Goal: Task Accomplishment & Management: Understand process/instructions

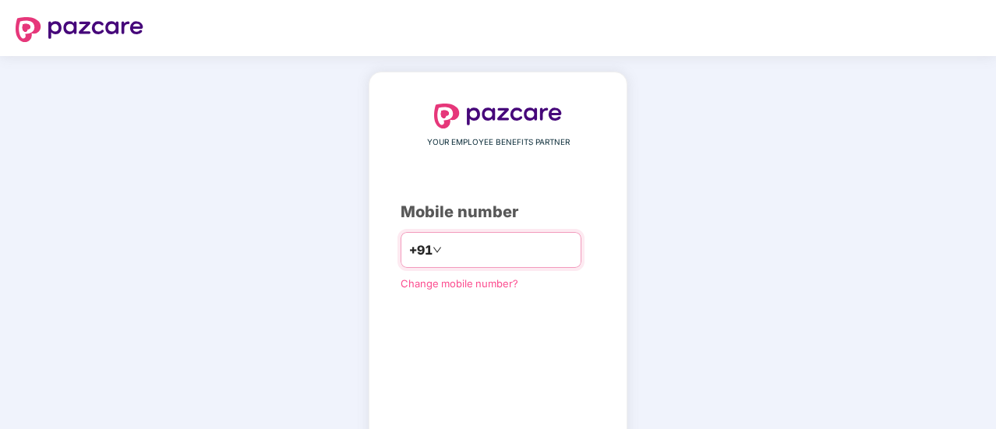
type input "**********"
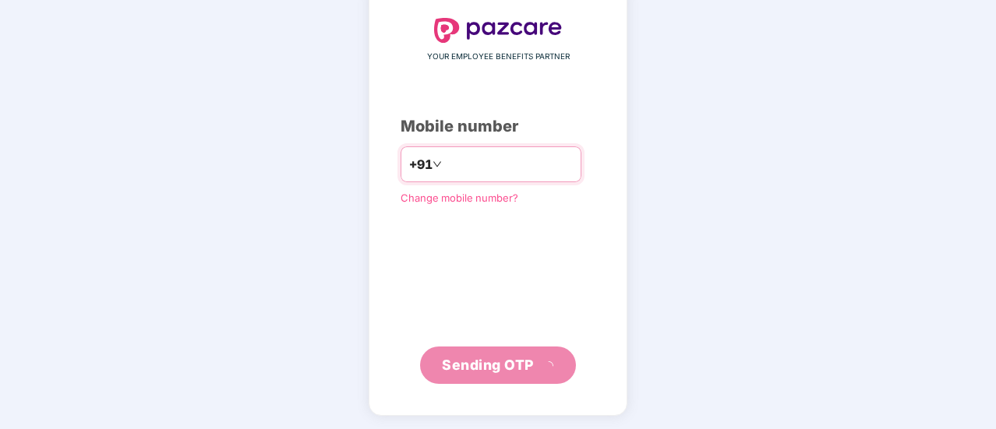
scroll to position [78, 0]
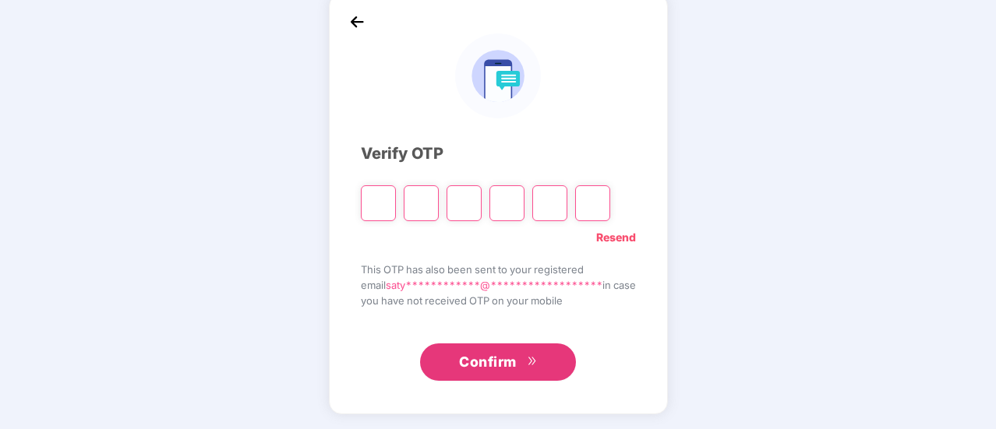
type input "*"
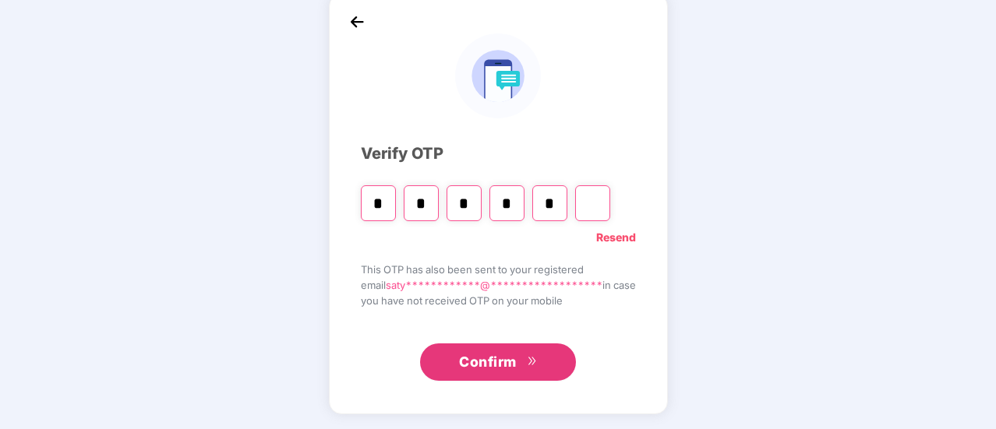
type input "*"
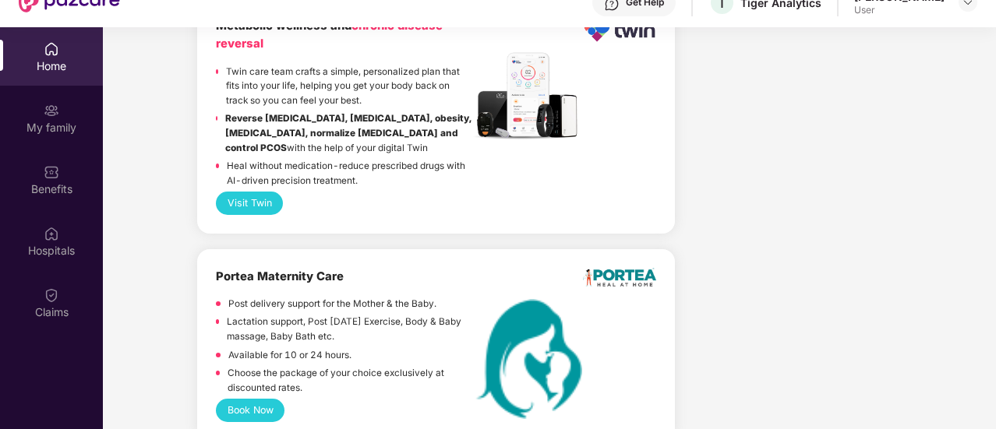
scroll to position [87, 0]
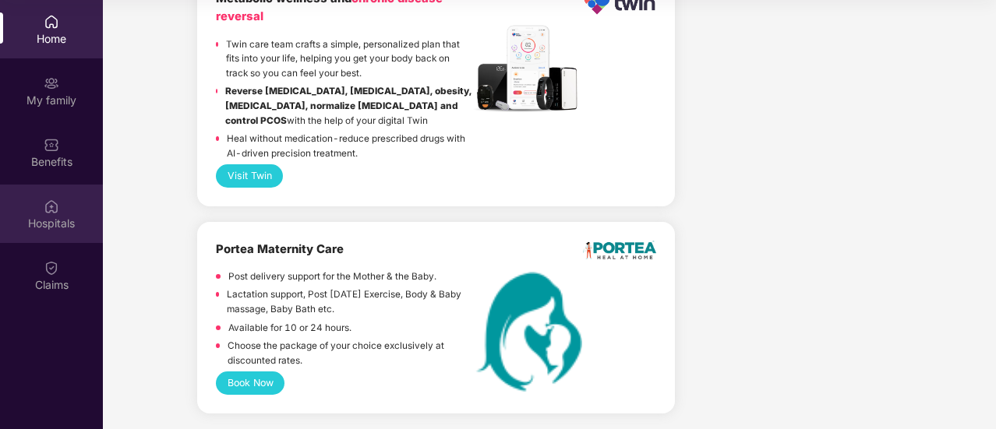
click at [58, 217] on div "Hospitals" at bounding box center [51, 223] width 103 height 16
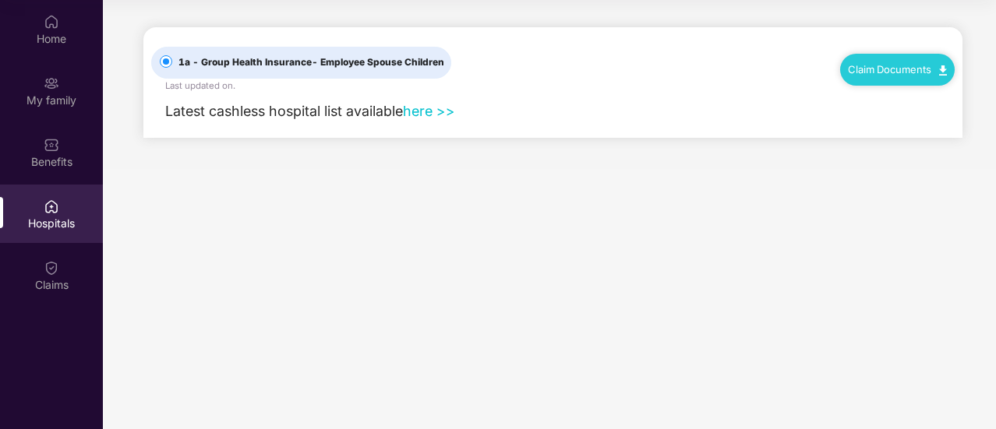
click at [443, 110] on link "here >>" at bounding box center [429, 111] width 52 height 16
click at [894, 74] on link "Claim Documents" at bounding box center [897, 69] width 99 height 12
click at [938, 105] on link "Claim Form" at bounding box center [903, 97] width 101 height 34
click at [433, 108] on link "here >>" at bounding box center [429, 111] width 52 height 16
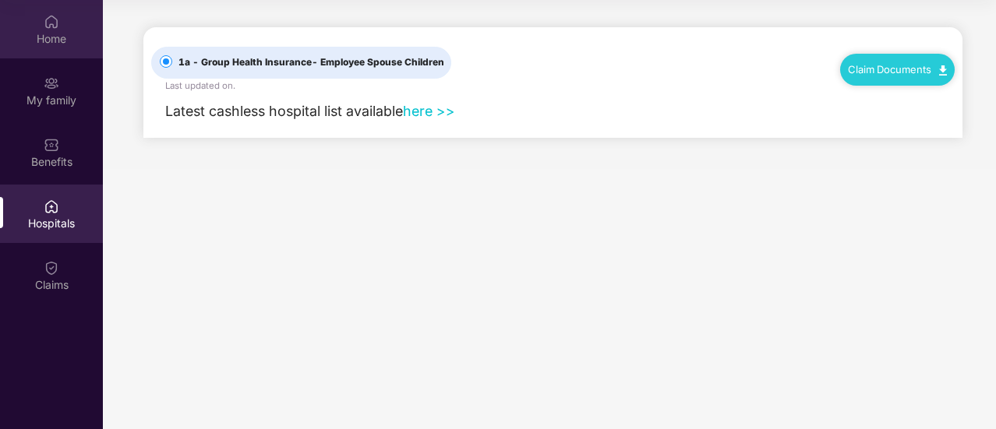
click at [51, 30] on div "Home" at bounding box center [51, 29] width 103 height 58
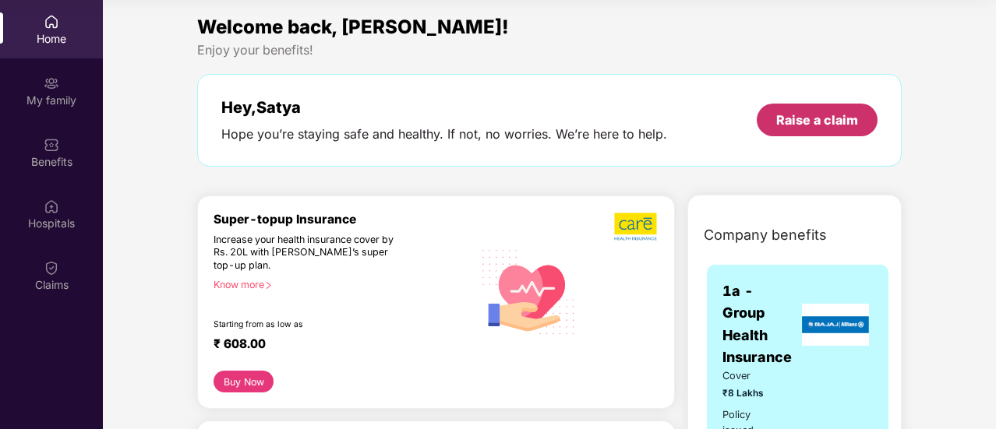
click at [787, 126] on div "Raise a claim" at bounding box center [817, 119] width 82 height 17
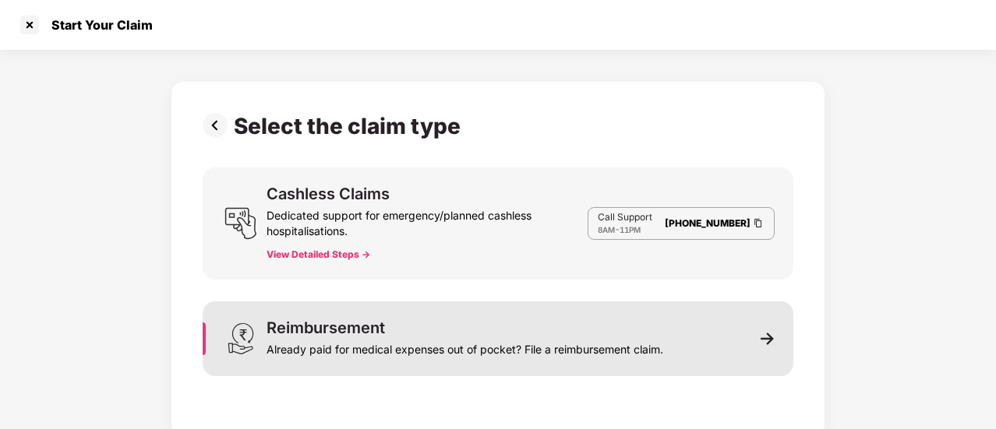
scroll to position [8, 0]
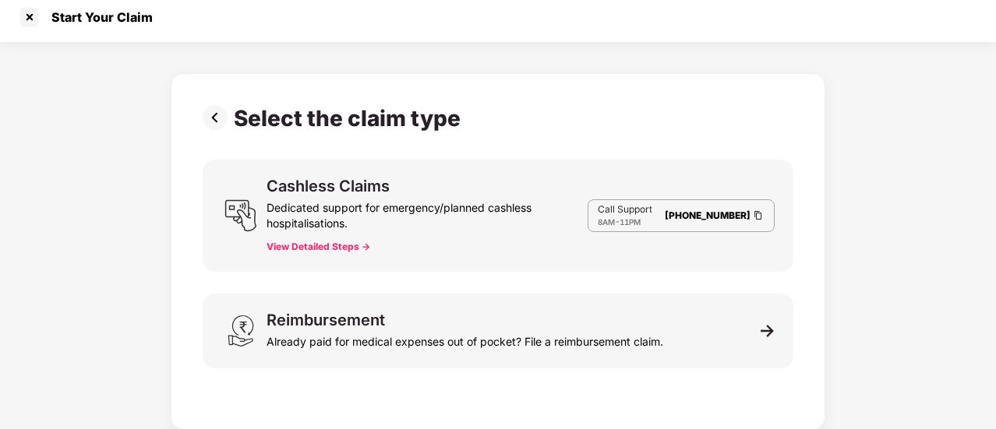
click at [346, 249] on button "View Detailed Steps ->" at bounding box center [318, 247] width 104 height 12
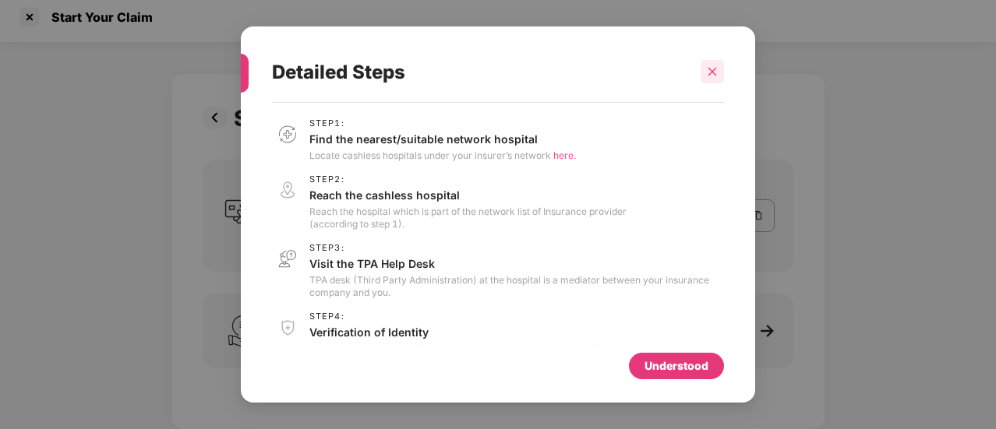
click at [711, 69] on icon "close" at bounding box center [712, 71] width 11 height 11
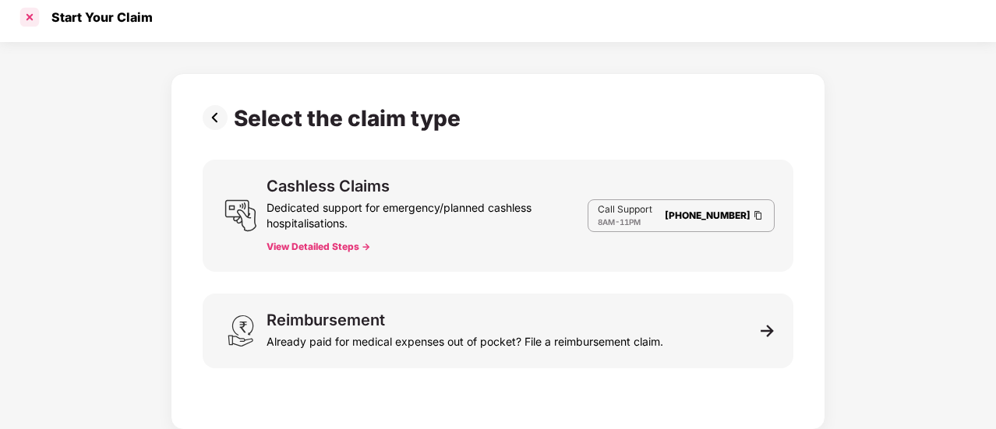
click at [28, 16] on div at bounding box center [29, 17] width 25 height 25
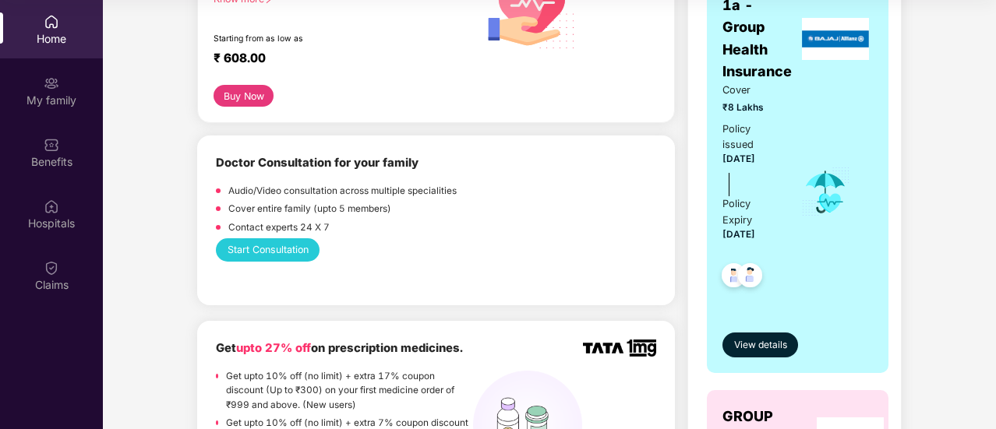
scroll to position [287, 0]
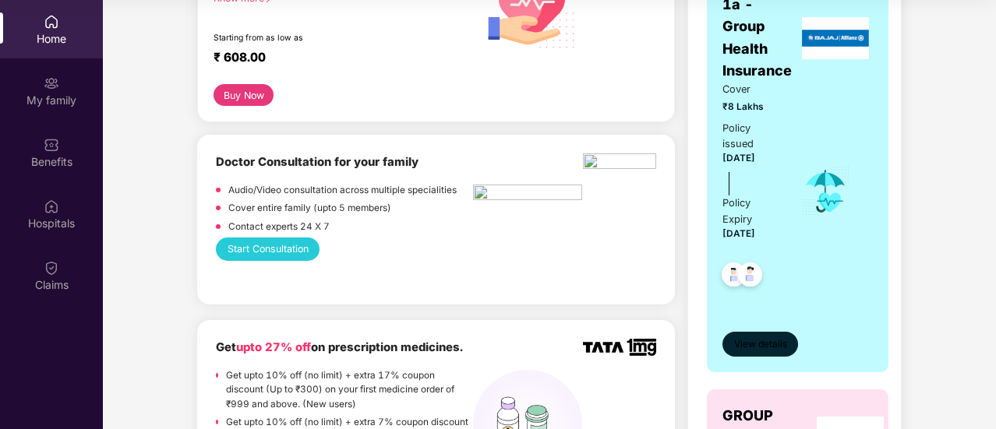
click at [764, 350] on span "View details" at bounding box center [760, 344] width 53 height 15
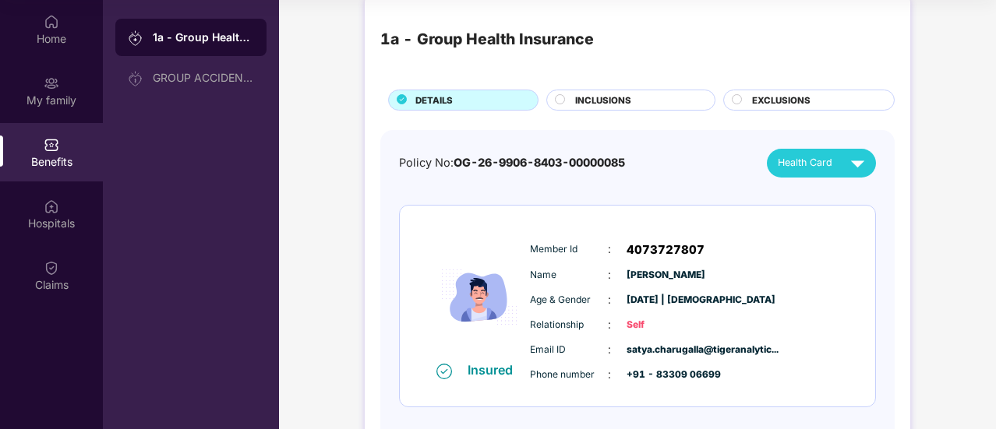
scroll to position [0, 0]
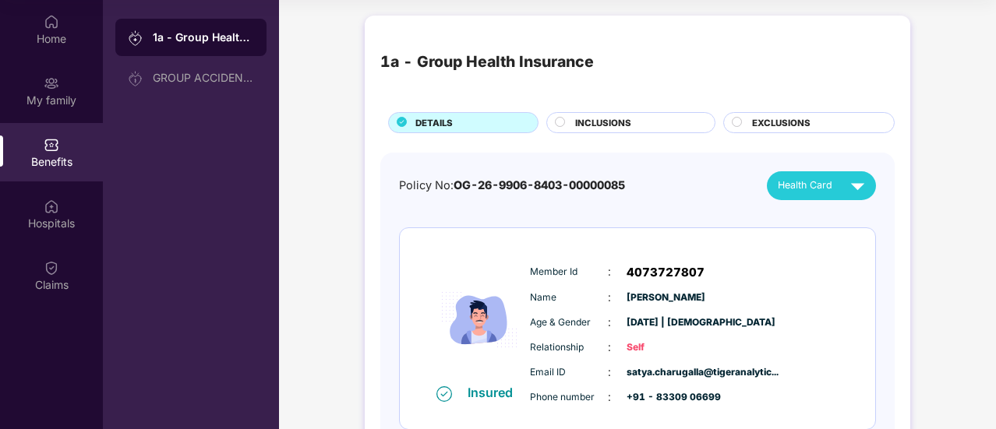
click at [637, 116] on div "INCLUSIONS" at bounding box center [636, 124] width 139 height 16
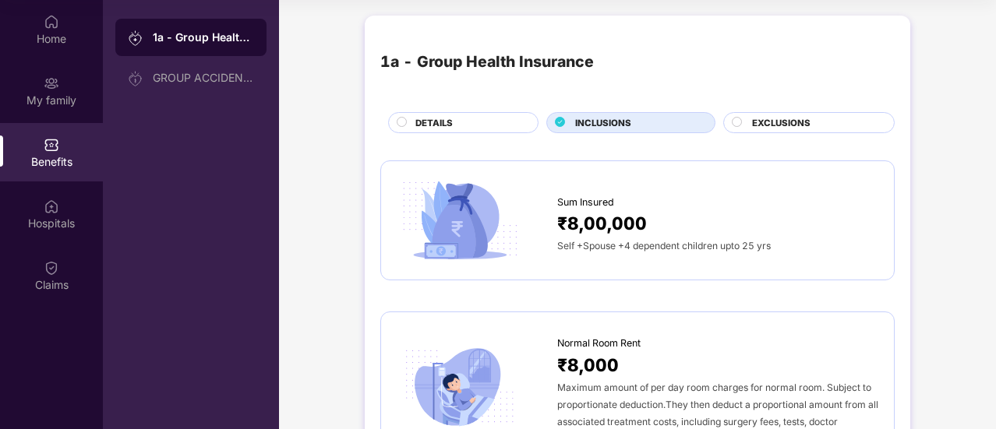
click at [798, 116] on span "EXCLUSIONS" at bounding box center [781, 123] width 58 height 14
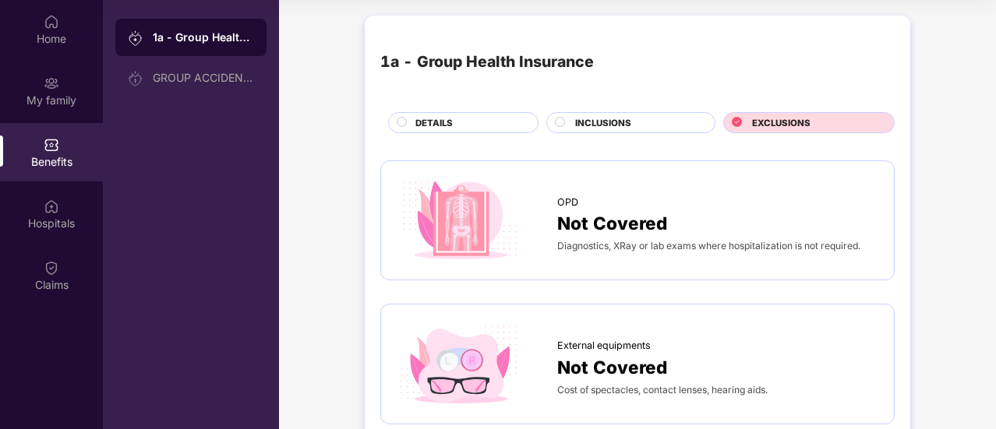
click at [622, 125] on span "INCLUSIONS" at bounding box center [603, 123] width 56 height 14
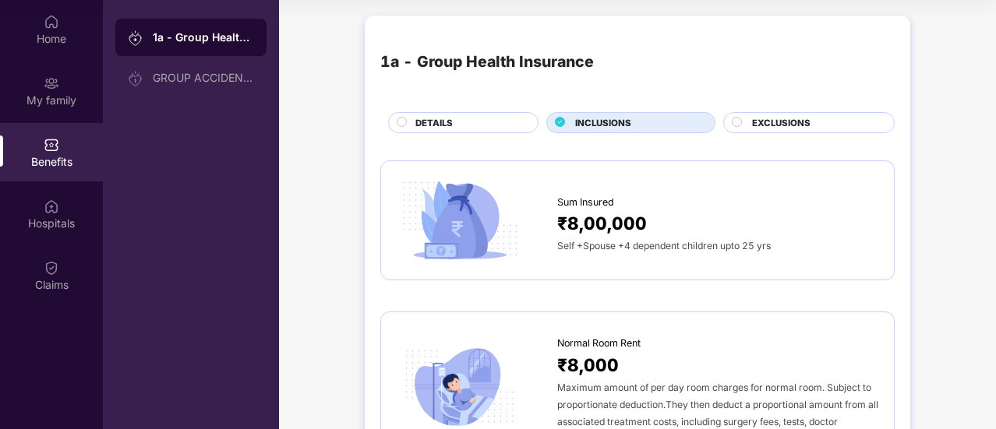
click at [457, 128] on div "DETAILS" at bounding box center [469, 124] width 122 height 16
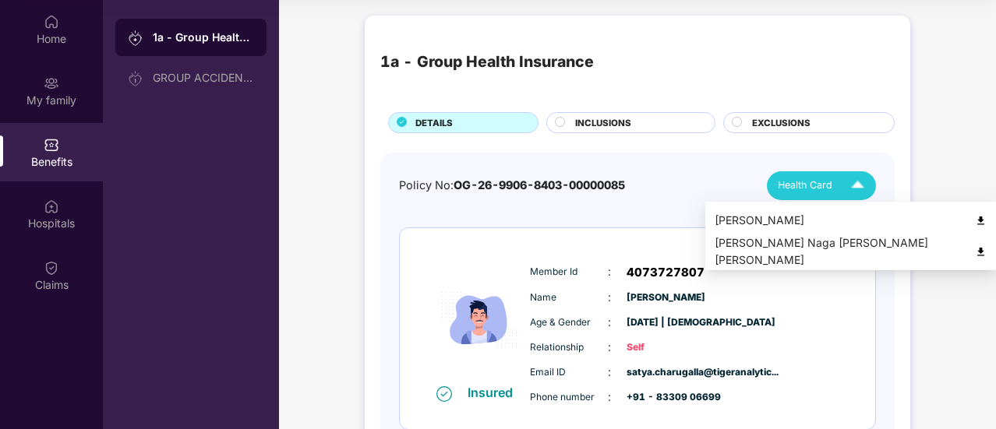
click at [844, 184] on img at bounding box center [857, 185] width 27 height 27
click at [801, 221] on div "[PERSON_NAME]" at bounding box center [851, 220] width 272 height 17
